Goal: Transaction & Acquisition: Purchase product/service

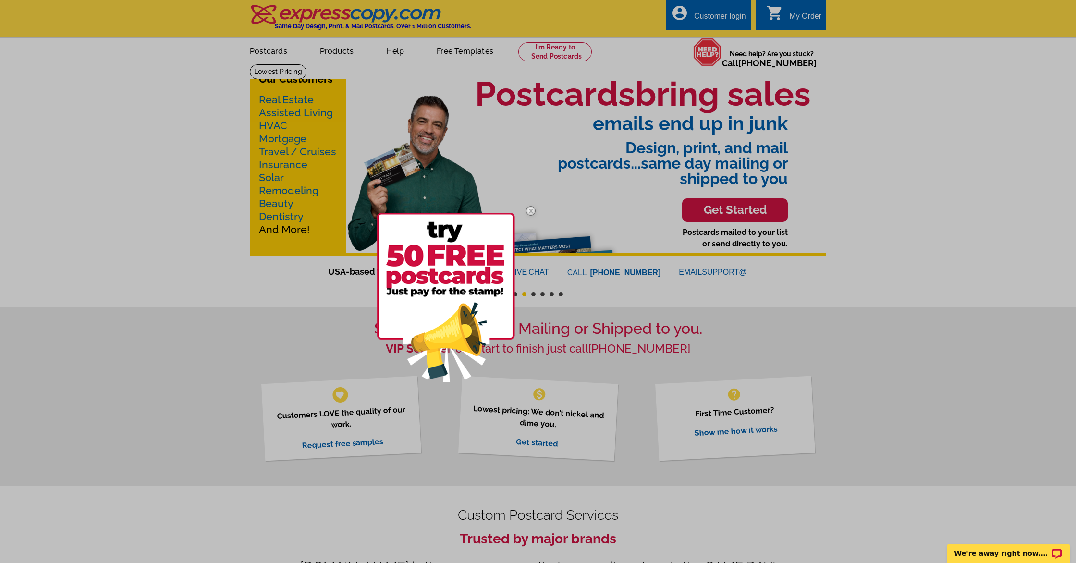
click at [331, 52] on div at bounding box center [538, 281] width 1076 height 563
click at [450, 50] on div at bounding box center [538, 281] width 1076 height 563
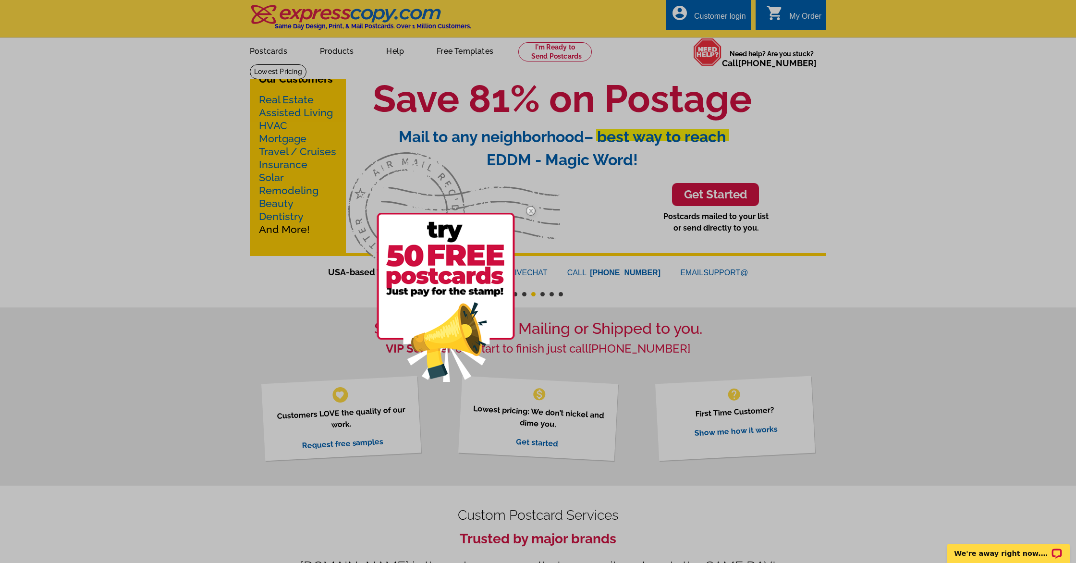
click at [286, 100] on div at bounding box center [538, 281] width 1076 height 563
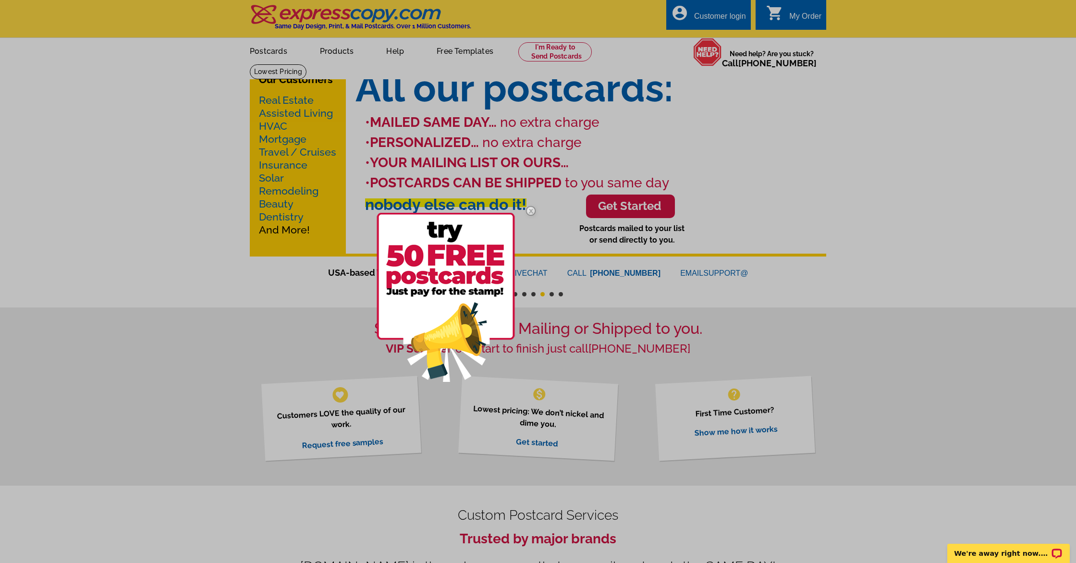
click at [112, 82] on div at bounding box center [538, 281] width 1076 height 563
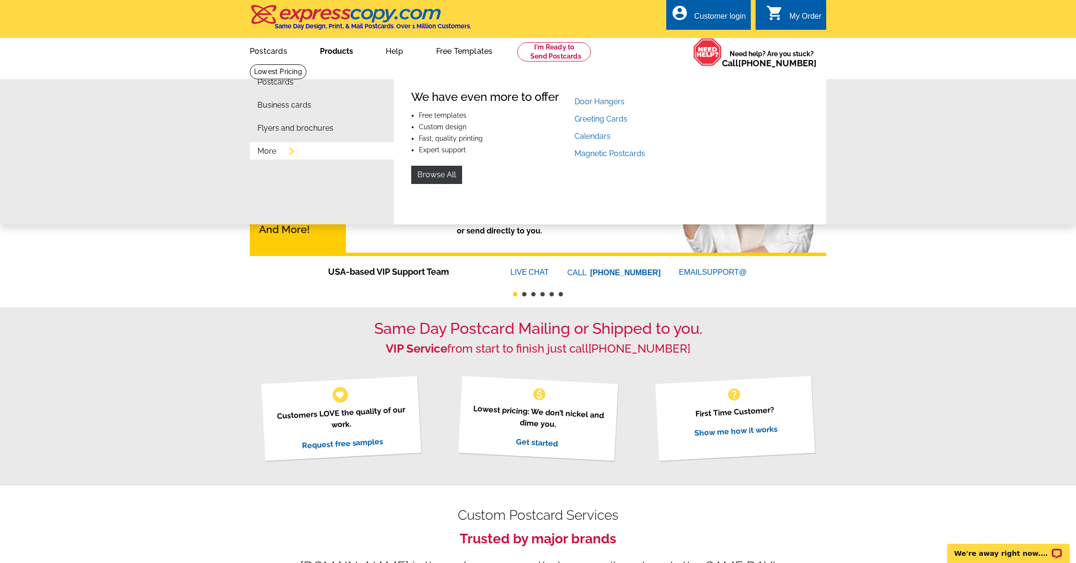
click at [266, 148] on link "More" at bounding box center [266, 151] width 19 height 8
